Goal: Task Accomplishment & Management: Manage account settings

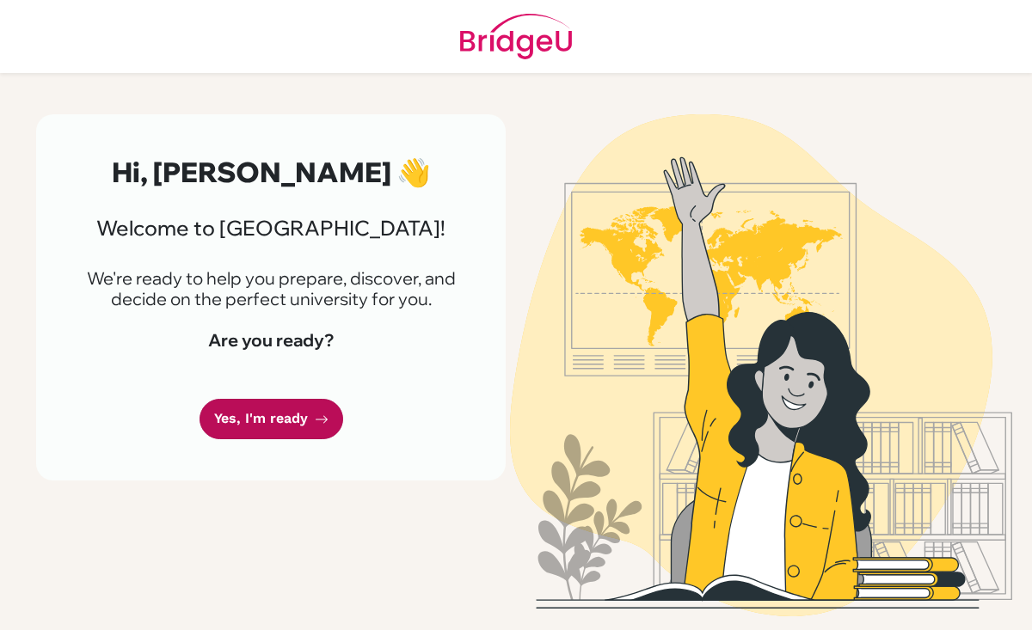
click at [272, 417] on link "Yes, I'm ready" at bounding box center [271, 419] width 144 height 40
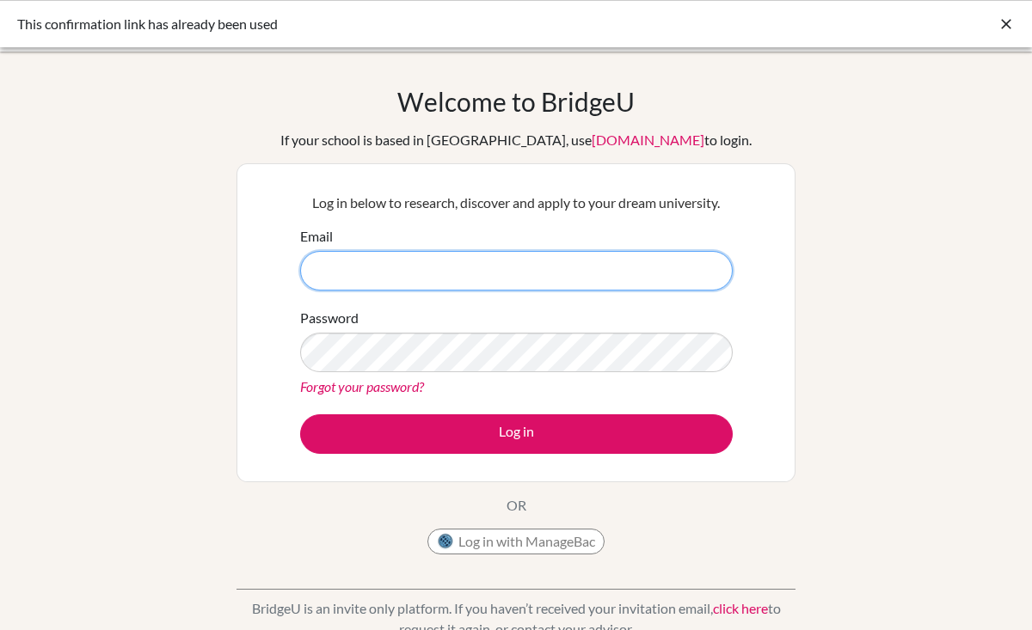
type input "leonor.morais@student.isutrecht.nl"
click at [503, 271] on input "leonor.morais@student.isutrecht.nl" at bounding box center [516, 271] width 432 height 40
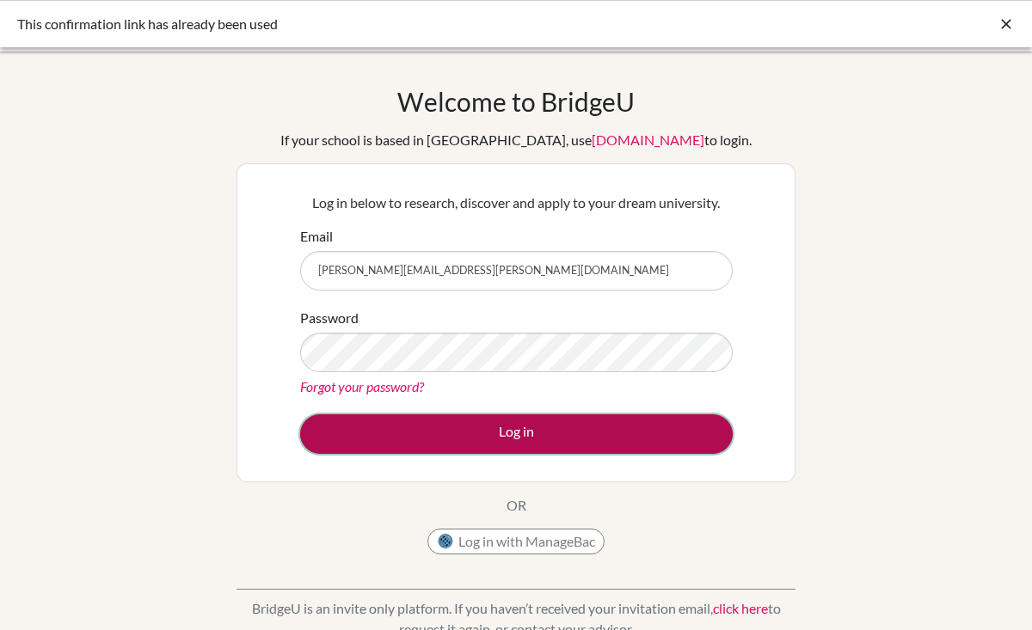
click at [612, 442] on button "Log in" at bounding box center [516, 434] width 432 height 40
